Goal: Task Accomplishment & Management: Manage account settings

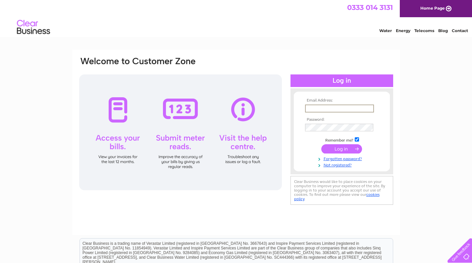
click at [369, 109] on input "text" at bounding box center [339, 109] width 69 height 8
type input "Passwords not saved"
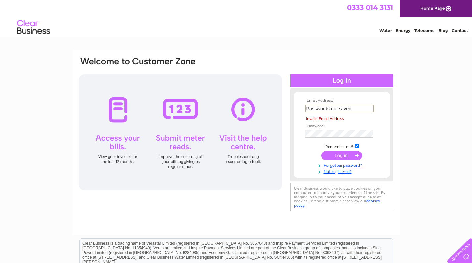
drag, startPoint x: 365, startPoint y: 110, endPoint x: 286, endPoint y: 112, distance: 79.5
click at [286, 112] on div "Email Address: Passwords not saved Invalid Email Address Password:" at bounding box center [236, 134] width 315 height 157
drag, startPoint x: 294, startPoint y: 107, endPoint x: 303, endPoint y: 99, distance: 12.5
click at [303, 99] on form "Email Address: Passwords not saved Invalid Email Address Password:" at bounding box center [342, 136] width 96 height 76
drag, startPoint x: 360, startPoint y: 108, endPoint x: 292, endPoint y: 106, distance: 67.9
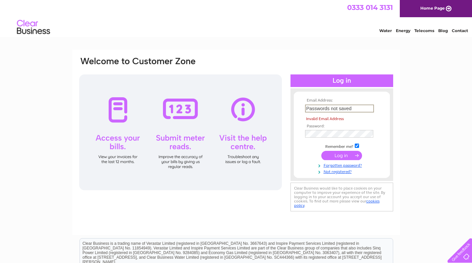
click at [292, 106] on div "Email Address: Passwords not saved Invalid Email Address Password: Forgotten pa…" at bounding box center [342, 135] width 103 height 80
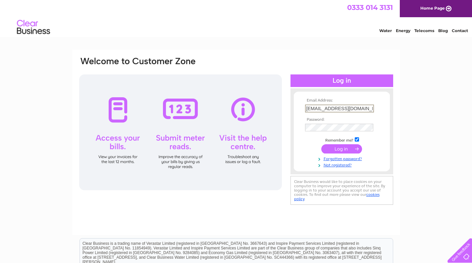
type input "[EMAIL_ADDRESS][DOMAIN_NAME]"
click at [342, 148] on input "submit" at bounding box center [341, 148] width 41 height 9
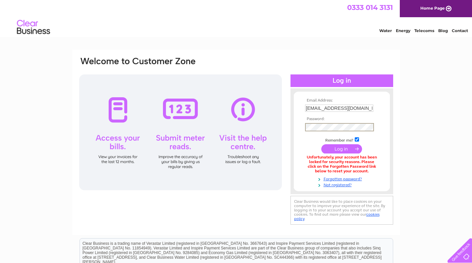
click at [342, 148] on input "submit" at bounding box center [341, 148] width 41 height 9
click at [356, 146] on input "submit" at bounding box center [341, 148] width 41 height 9
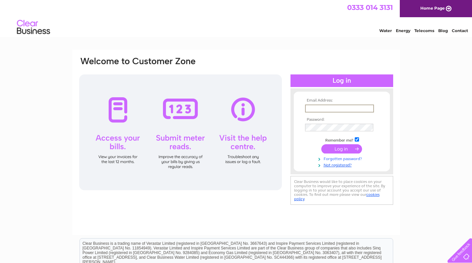
click at [347, 158] on link "Forgotten password?" at bounding box center [342, 158] width 75 height 6
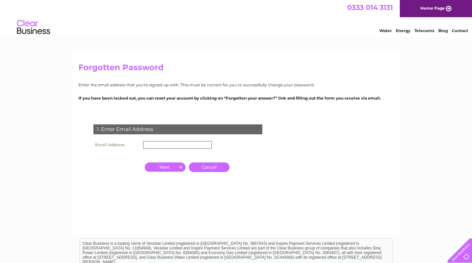
click at [166, 146] on input "text" at bounding box center [177, 145] width 69 height 8
type input "[EMAIL_ADDRESS][DOMAIN_NAME]"
click at [172, 167] on input "button" at bounding box center [165, 166] width 41 height 9
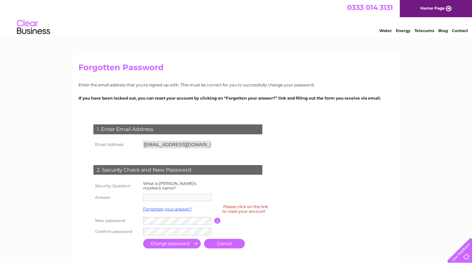
click at [309, 216] on form "1. Enter Email Address Email Address info@artandvintage-edinburgh.co.uk Cancel" at bounding box center [236, 187] width 315 height 152
click at [209, 39] on html "0333 014 3131 Home Page Water Energy Telecoms Blog Contact" at bounding box center [236, 19] width 472 height 39
click at [210, 39] on html "0333 014 3131 Home Page Water Energy Telecoms Blog Contact" at bounding box center [236, 19] width 472 height 39
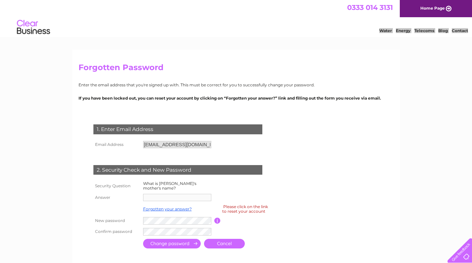
click at [177, 186] on label "What is [PERSON_NAME]'s mother's name?" at bounding box center [169, 186] width 53 height 10
click at [73, 171] on div "Forgotten Password Enter the email address that you're signed up with. This mus…" at bounding box center [236, 217] width 472 height 334
click at [167, 203] on td "Forgotten your answer?" at bounding box center [177, 209] width 73 height 13
click at [79, 118] on div "1. Enter Email Address Email Address info@artandvintage-edinburgh.co.uk Cancel" at bounding box center [179, 184] width 201 height 133
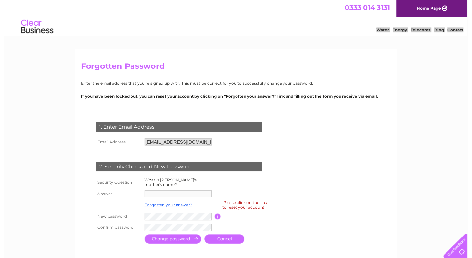
scroll to position [125, 0]
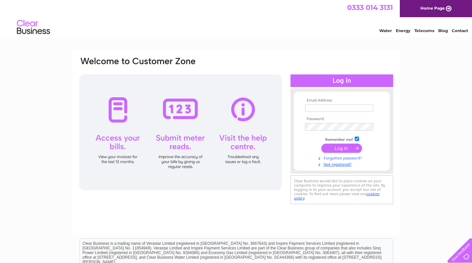
click at [345, 158] on link "Forgotten password?" at bounding box center [342, 158] width 75 height 6
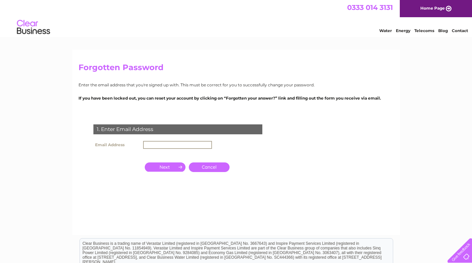
click at [156, 143] on input "text" at bounding box center [177, 145] width 69 height 8
type input "[EMAIL_ADDRESS][DOMAIN_NAME]"
click at [152, 168] on input "button" at bounding box center [165, 167] width 41 height 9
